Goal: Task Accomplishment & Management: Manage account settings

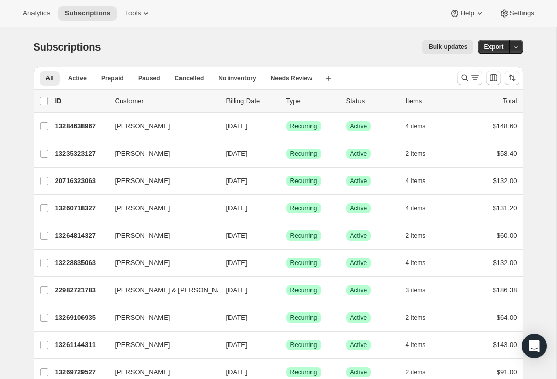
click at [464, 79] on icon "Search and filter results" at bounding box center [465, 78] width 10 height 10
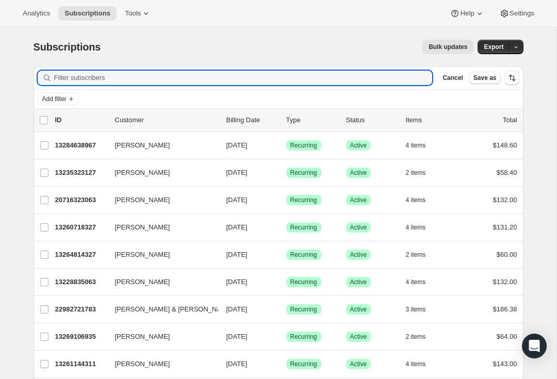
click at [200, 82] on input "Filter subscribers" at bounding box center [243, 78] width 379 height 14
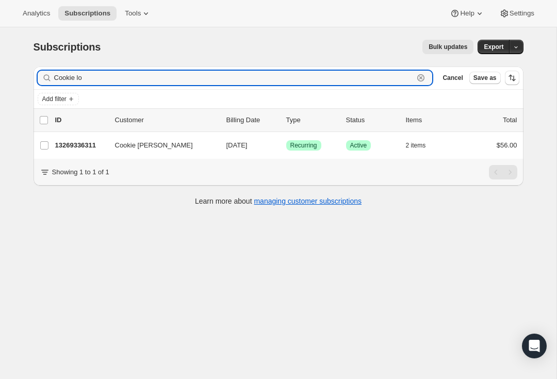
type input "Cookie lo"
click at [51, 142] on label "Cookie [PERSON_NAME]" at bounding box center [45, 145] width 22 height 27
click at [49, 142] on input "Cookie [PERSON_NAME]" at bounding box center [44, 145] width 8 height 8
checkbox input "true"
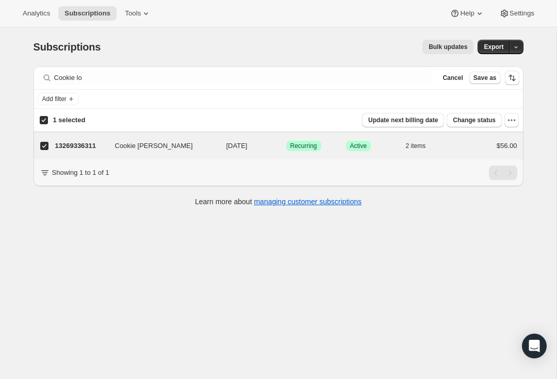
click at [45, 147] on input "Cookie [PERSON_NAME]" at bounding box center [44, 146] width 8 height 8
checkbox input "false"
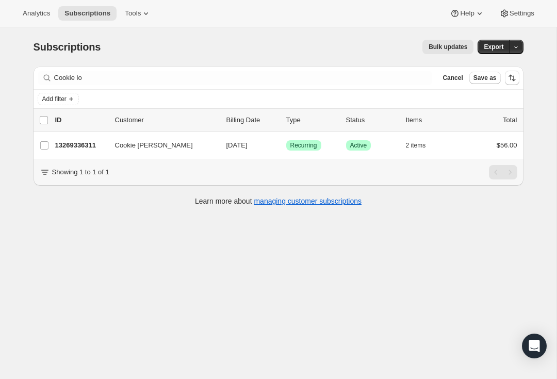
click at [84, 144] on p "13269336311" at bounding box center [81, 145] width 52 height 10
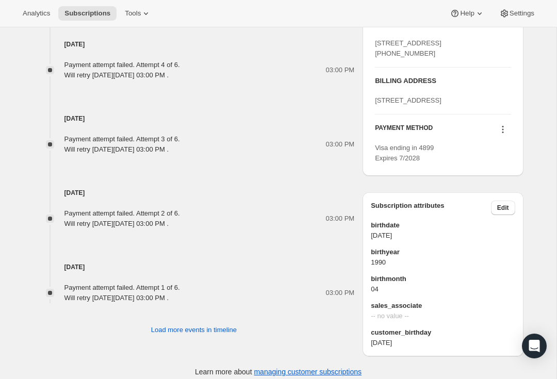
scroll to position [601, 0]
click at [501, 134] on icon at bounding box center [503, 129] width 10 height 10
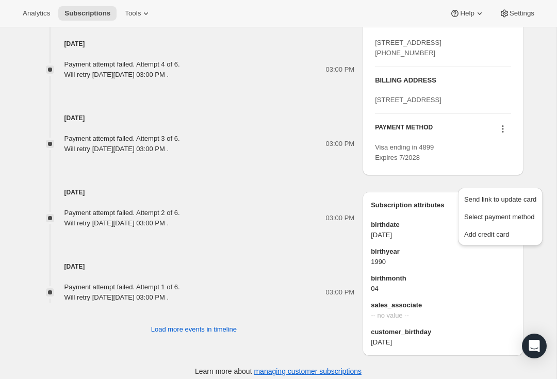
click at [496, 237] on span "Add credit card" at bounding box center [486, 235] width 45 height 8
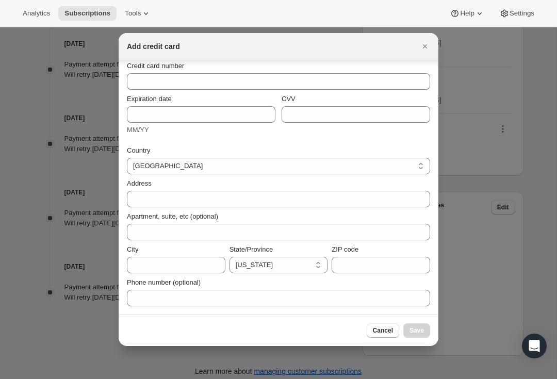
scroll to position [45, 0]
click at [427, 48] on icon "Close" at bounding box center [425, 46] width 10 height 10
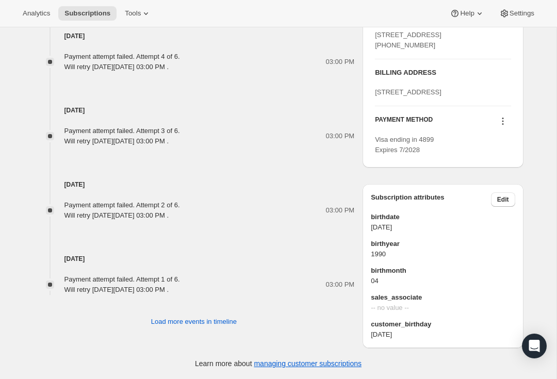
scroll to position [660, 0]
click at [504, 120] on icon at bounding box center [503, 121] width 10 height 10
click at [485, 223] on span "Add credit card" at bounding box center [486, 227] width 45 height 8
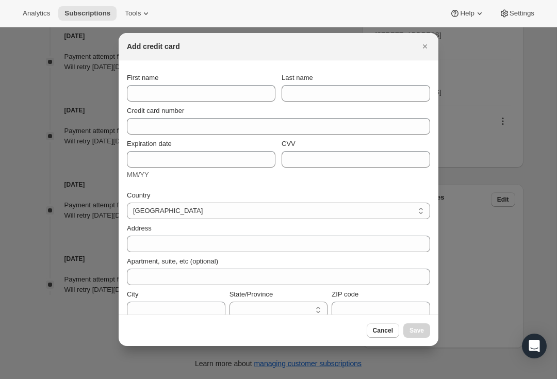
select select "CA"
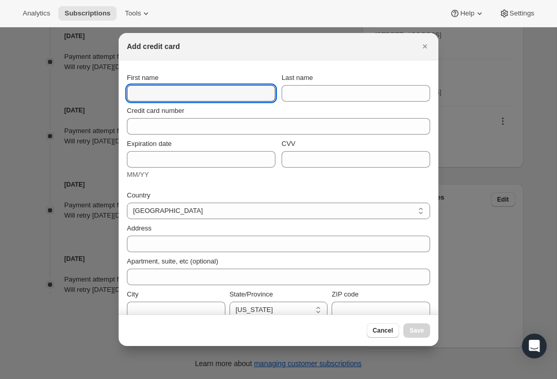
click at [202, 86] on input "First name" at bounding box center [201, 93] width 149 height 17
type input "Cookie"
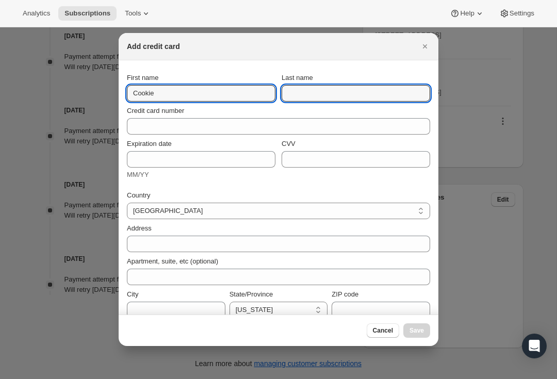
click at [343, 88] on input "Last name" at bounding box center [356, 93] width 149 height 17
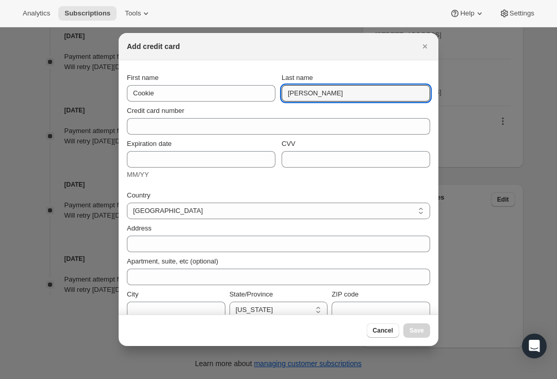
type input "[PERSON_NAME]"
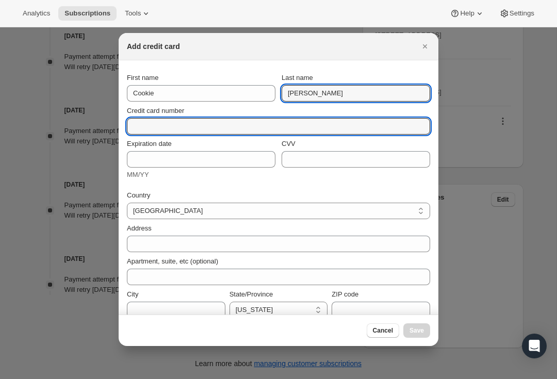
click at [199, 126] on input "Credit card number" at bounding box center [274, 126] width 295 height 17
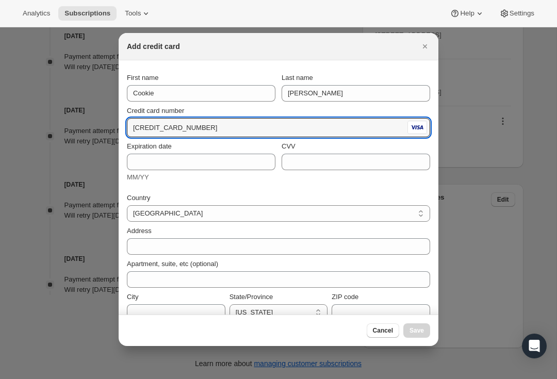
type input "[CREDIT_CARD_NUMBER]"
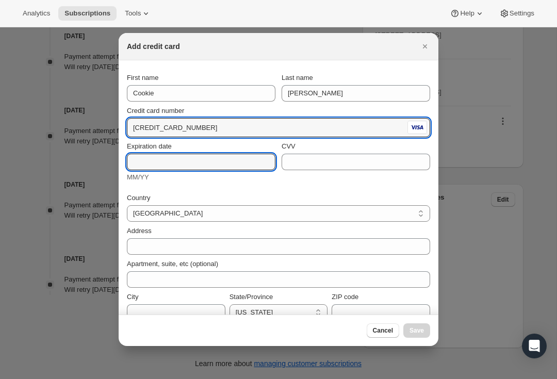
click at [199, 163] on input "Expiration date" at bounding box center [201, 162] width 149 height 17
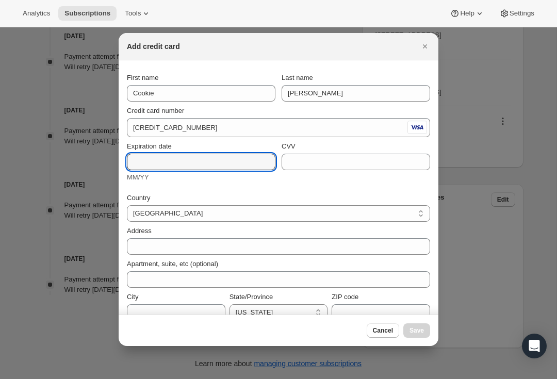
type input "P"
click at [287, 151] on label "CVV" at bounding box center [289, 146] width 14 height 10
click at [287, 154] on input "CVV" at bounding box center [356, 162] width 149 height 17
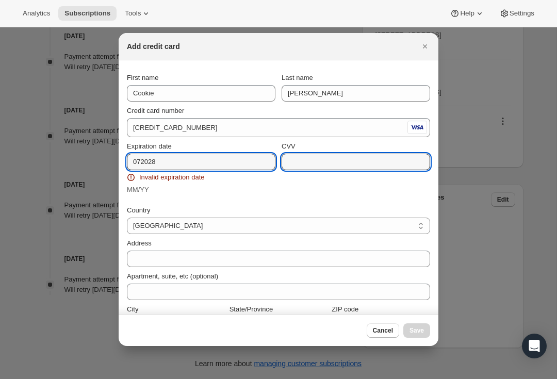
click at [181, 161] on input "072028" at bounding box center [201, 162] width 149 height 17
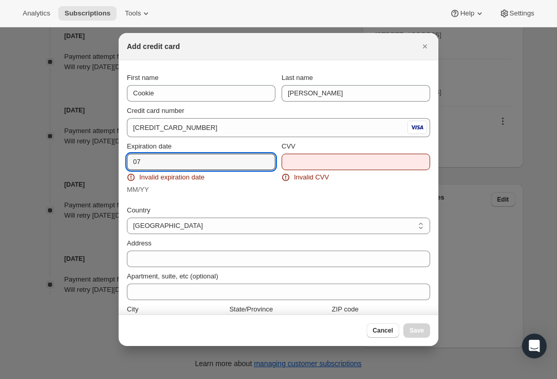
type input "0"
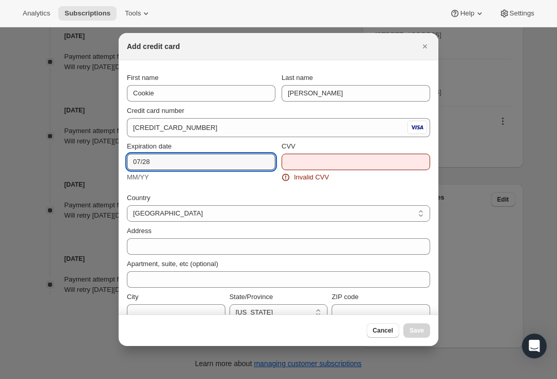
type input "07/28"
click at [191, 215] on select "[GEOGRAPHIC_DATA]" at bounding box center [278, 213] width 303 height 17
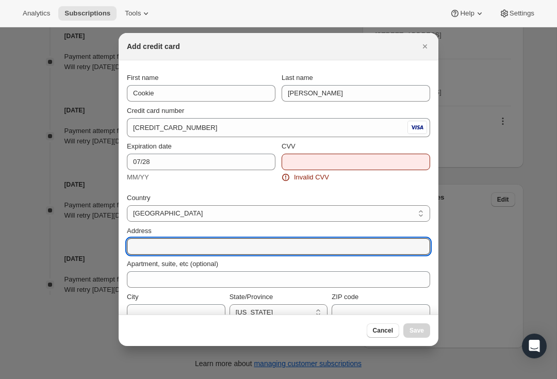
click at [237, 252] on input "Address" at bounding box center [278, 246] width 303 height 17
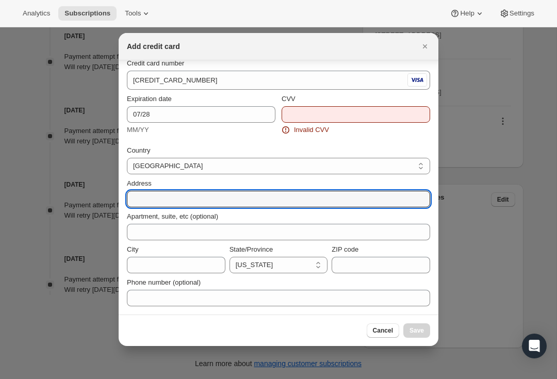
scroll to position [47, 0]
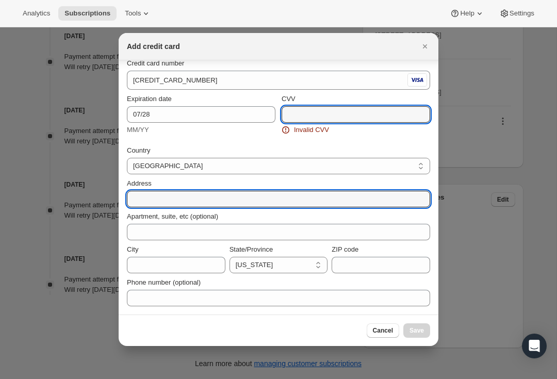
click at [313, 119] on input "CVV" at bounding box center [356, 114] width 149 height 17
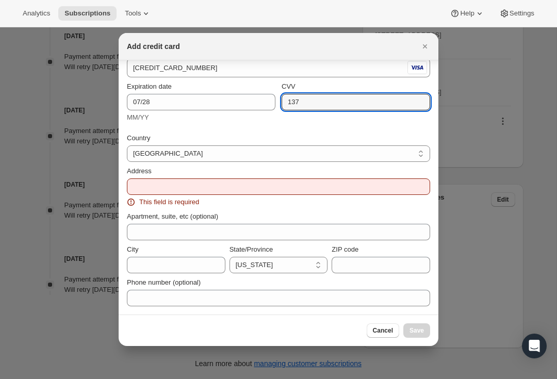
scroll to position [60, 0]
type input "137"
click at [267, 204] on div "This field is required" at bounding box center [278, 202] width 303 height 10
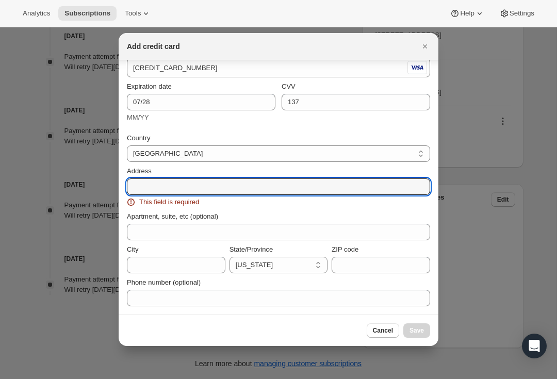
click at [305, 189] on input "Address" at bounding box center [278, 187] width 303 height 17
click at [275, 188] on input "Address" at bounding box center [278, 187] width 303 height 17
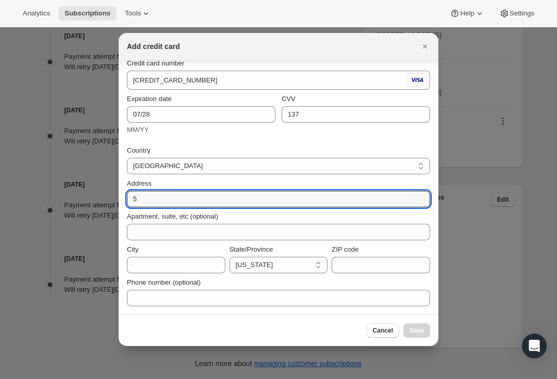
scroll to position [47, 0]
type input "5549 foothill"
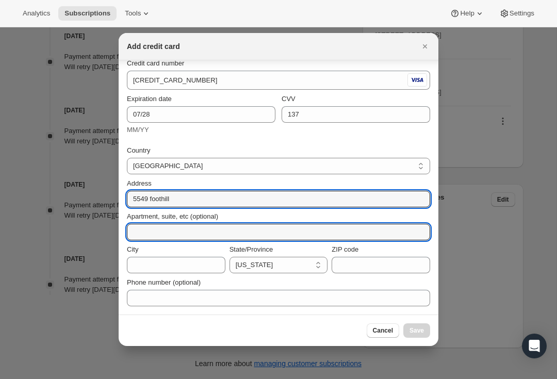
click at [275, 229] on input "Apartment, suite, etc (optional)" at bounding box center [278, 232] width 303 height 17
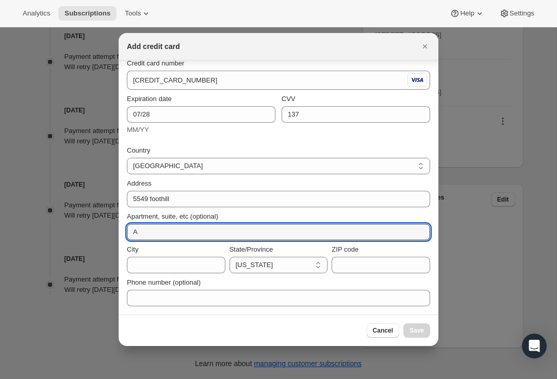
type input "A"
click at [200, 267] on input "City" at bounding box center [176, 265] width 99 height 17
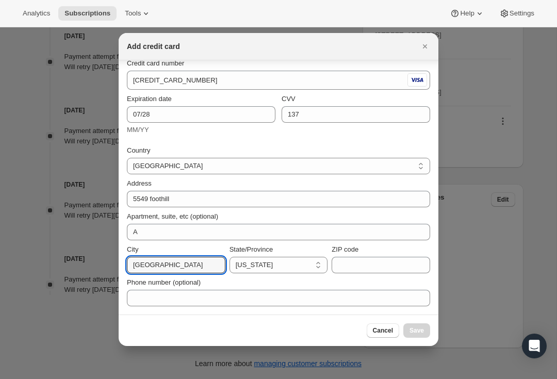
type input "[GEOGRAPHIC_DATA]"
click at [364, 260] on input "ZIP code" at bounding box center [381, 265] width 99 height 17
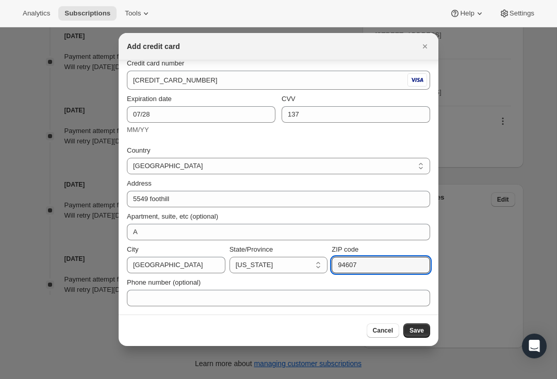
type input "94607"
click at [303, 288] on div "Phone number (optional)" at bounding box center [278, 292] width 303 height 29
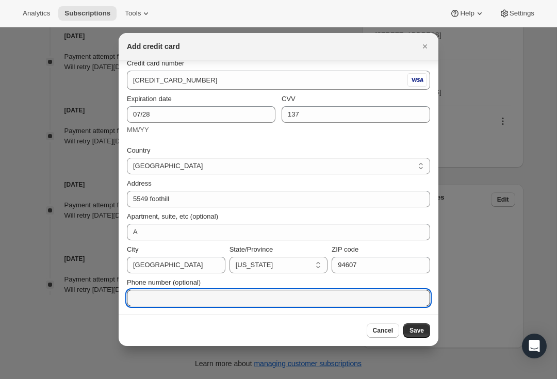
click at [281, 298] on input "Phone number (optional)" at bounding box center [278, 298] width 303 height 17
type input "5104354340"
click at [421, 335] on button "Save" at bounding box center [417, 331] width 27 height 14
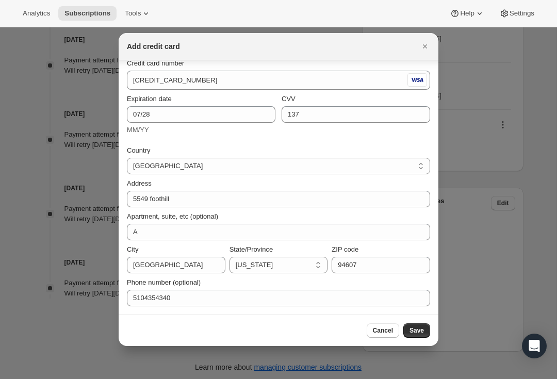
click at [429, 330] on button "Save" at bounding box center [417, 331] width 27 height 14
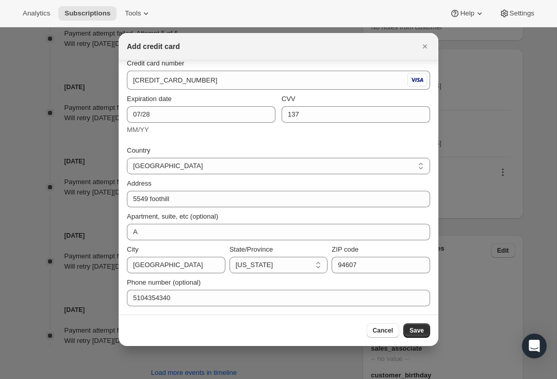
click at [423, 331] on span "Save" at bounding box center [417, 331] width 14 height 8
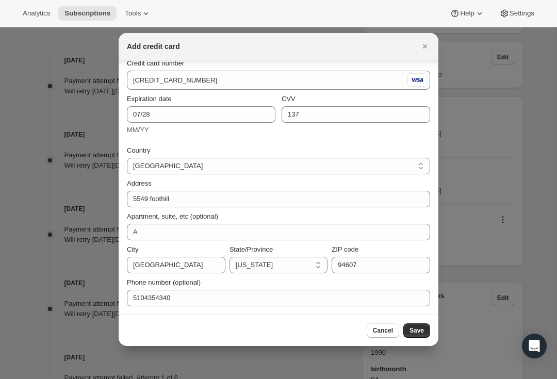
click at [422, 331] on span "Save" at bounding box center [417, 331] width 14 height 8
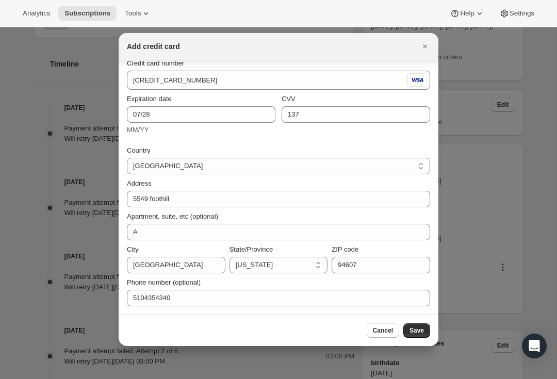
scroll to position [48, 0]
click at [425, 49] on icon "Close" at bounding box center [425, 46] width 10 height 10
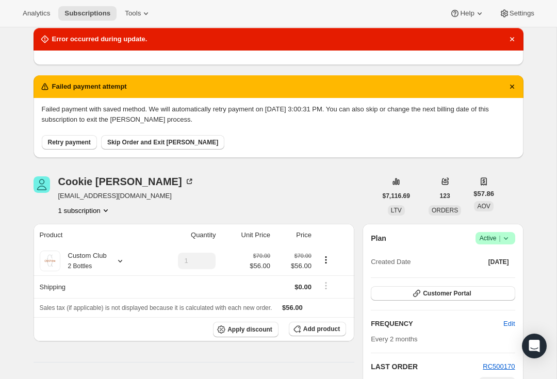
scroll to position [180, 0]
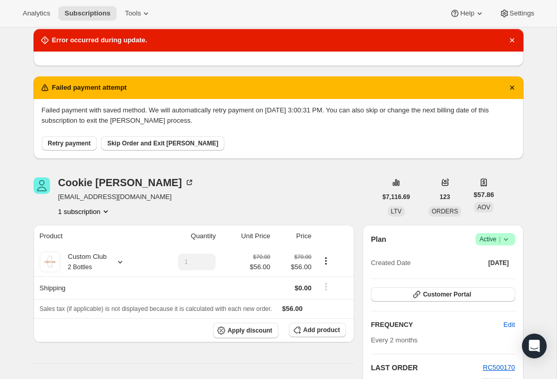
click at [66, 147] on span "Retry payment" at bounding box center [69, 143] width 43 height 8
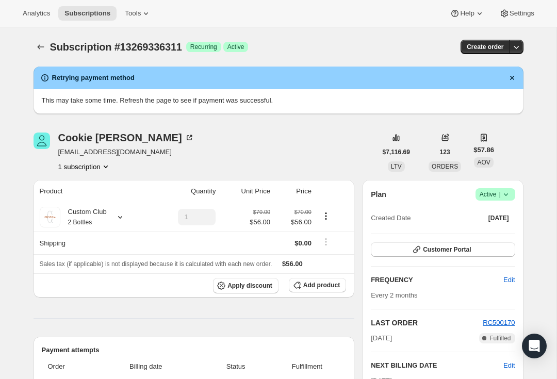
scroll to position [0, 0]
click at [125, 215] on icon at bounding box center [120, 217] width 10 height 10
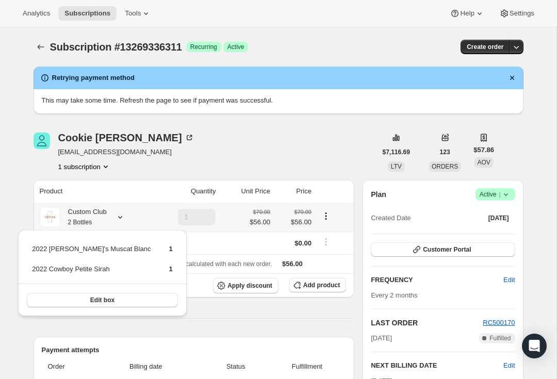
click at [125, 218] on icon at bounding box center [120, 217] width 10 height 10
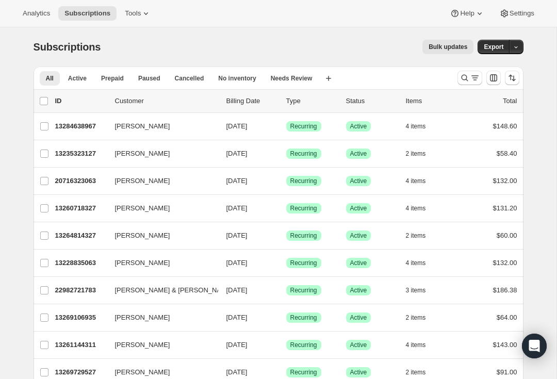
click at [466, 77] on icon "Search and filter results" at bounding box center [465, 78] width 10 height 10
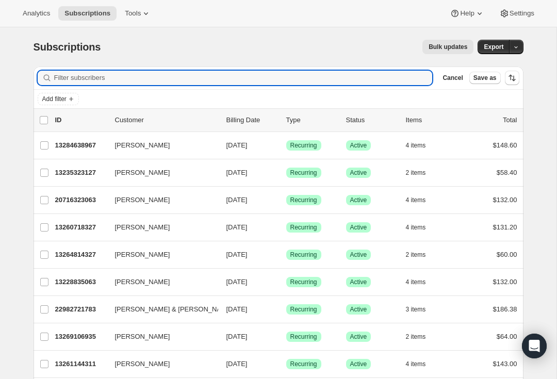
click at [307, 77] on input "Filter subscribers" at bounding box center [243, 78] width 379 height 14
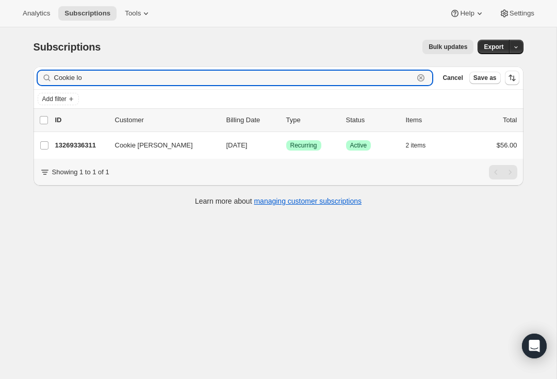
type input "Cookie lo"
click at [164, 141] on span "Cookie [PERSON_NAME]" at bounding box center [154, 145] width 78 height 10
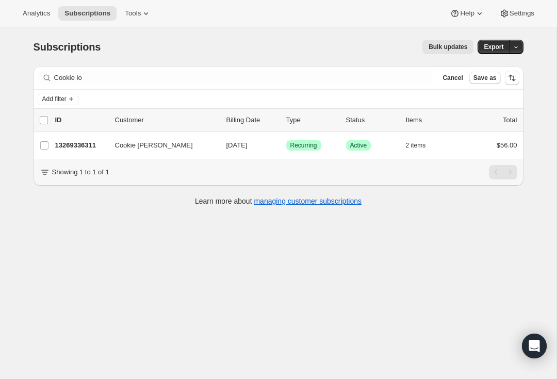
click at [94, 147] on p "13269336311" at bounding box center [81, 145] width 52 height 10
